Goal: Check status: Check status

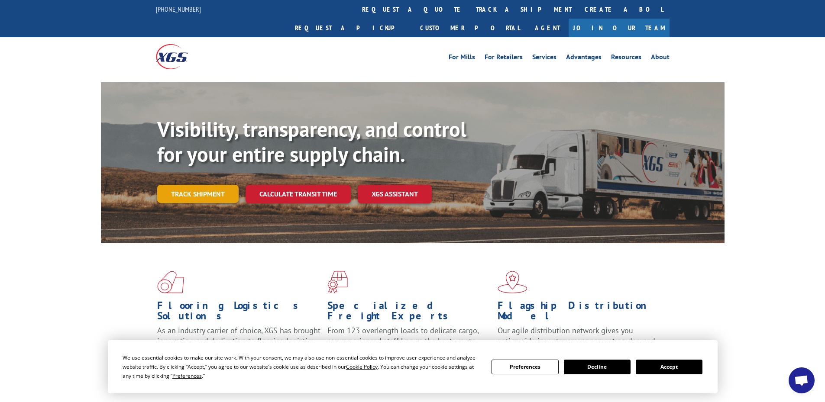
click at [197, 185] on link "Track shipment" at bounding box center [197, 194] width 81 height 18
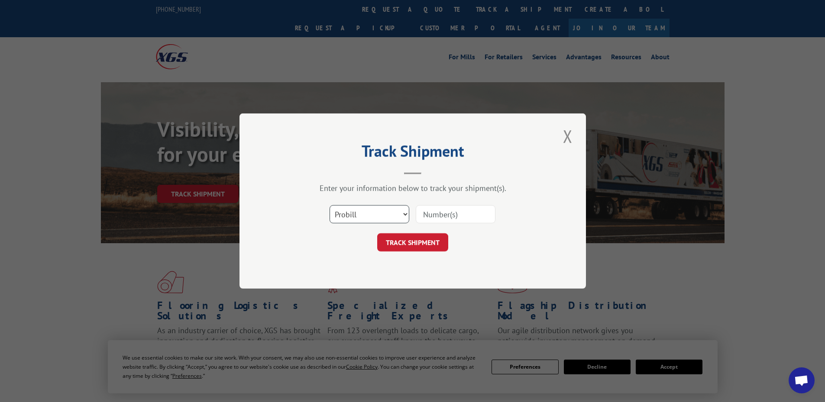
click at [382, 216] on select "Select category... Probill BOL PO" at bounding box center [369, 214] width 80 height 18
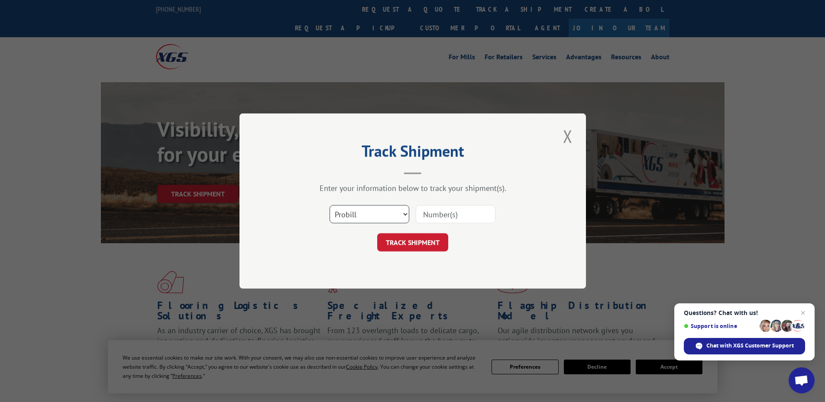
click at [382, 216] on select "Select category... Probill BOL PO" at bounding box center [369, 214] width 80 height 18
click at [467, 219] on input at bounding box center [456, 214] width 80 height 18
click at [405, 217] on select "Select category... Probill BOL PO" at bounding box center [369, 214] width 80 height 18
select select "po"
click at [329, 205] on select "Select category... Probill BOL PO" at bounding box center [369, 214] width 80 height 18
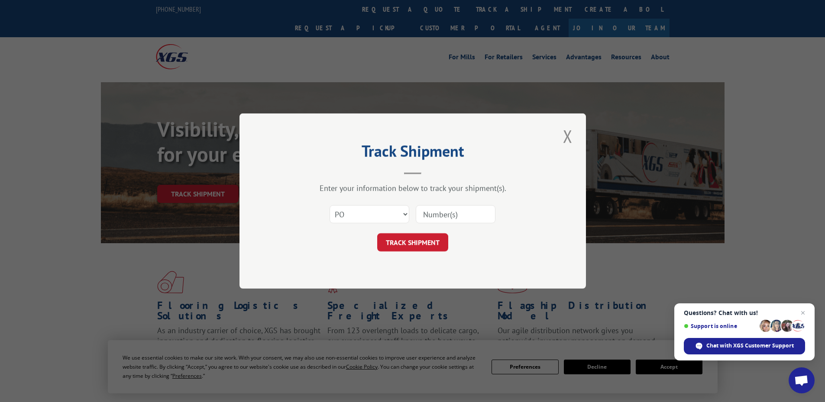
click at [452, 219] on input at bounding box center [456, 214] width 80 height 18
type input "05514457"
click at [409, 243] on button "TRACK SHIPMENT" at bounding box center [412, 242] width 71 height 18
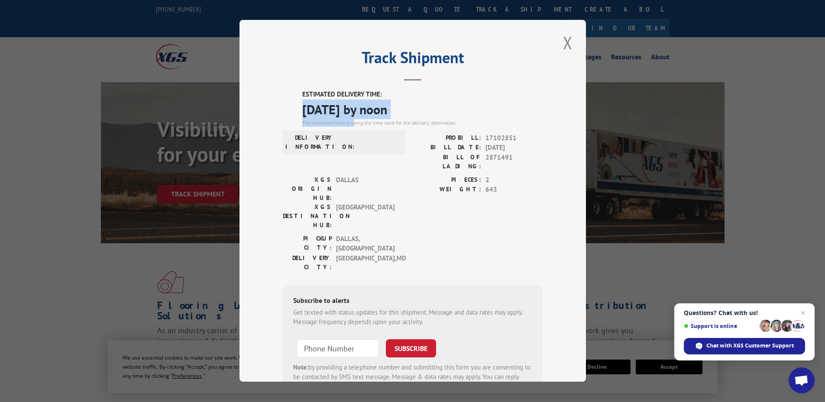
drag, startPoint x: 288, startPoint y: 102, endPoint x: 343, endPoint y: 130, distance: 61.8
click at [350, 125] on div "ESTIMATED DELIVERY TIME: [DATE] by noon The estimated time is using the time zo…" at bounding box center [413, 246] width 260 height 313
click at [380, 141] on span at bounding box center [367, 142] width 58 height 18
